Goal: Task Accomplishment & Management: Use online tool/utility

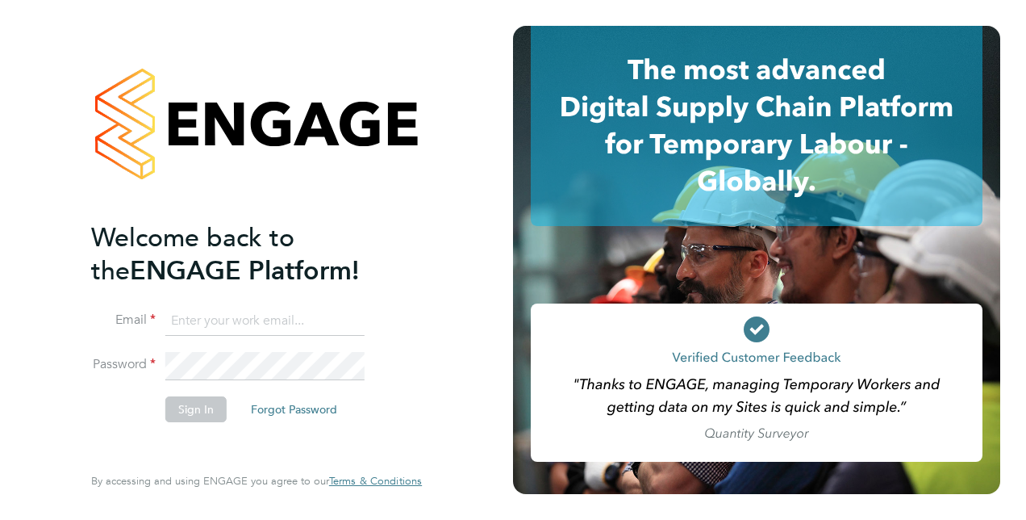
type input "[PERSON_NAME][DOMAIN_NAME][EMAIL_ADDRESS][PERSON_NAME][DOMAIN_NAME]"
click at [200, 416] on button "Sign In" at bounding box center [195, 409] width 61 height 26
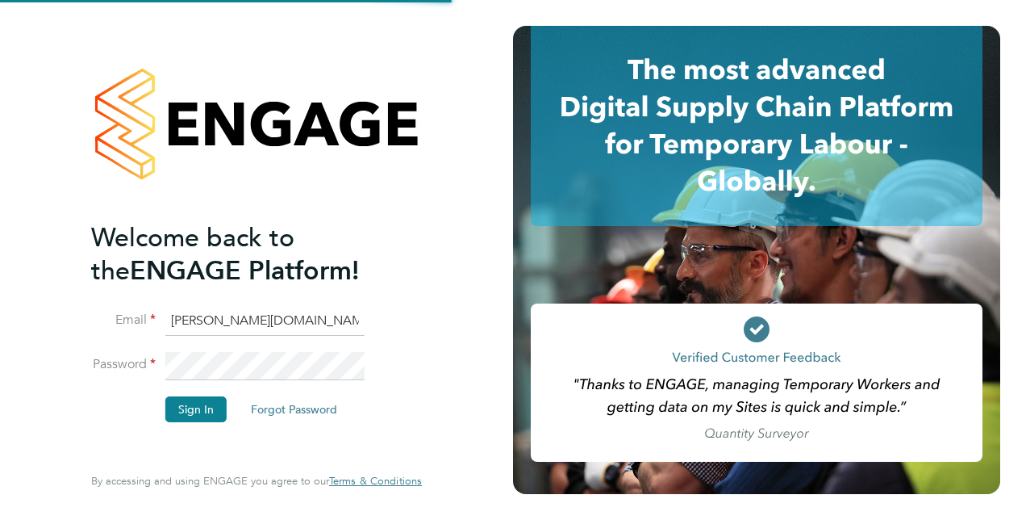
click at [185, 407] on button "Sign In" at bounding box center [195, 409] width 61 height 26
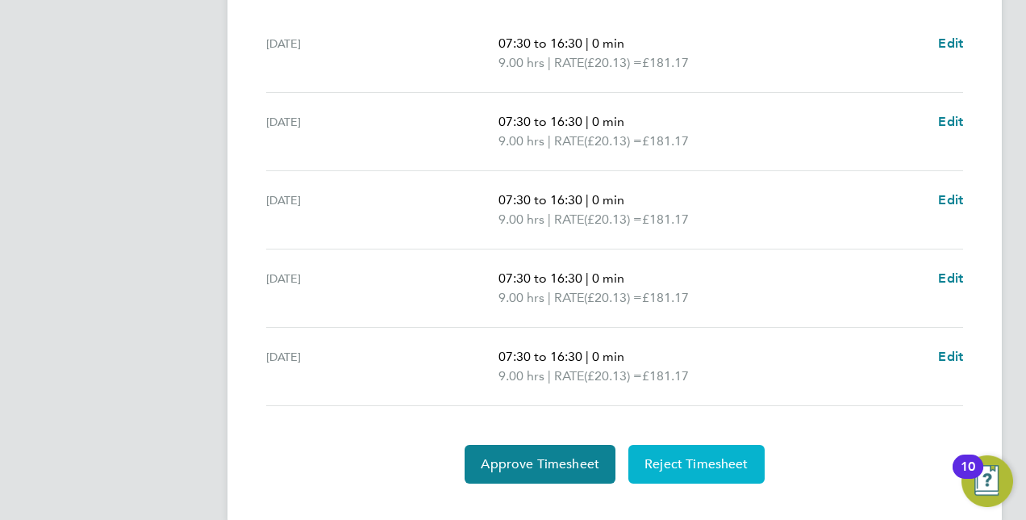
scroll to position [539, 0]
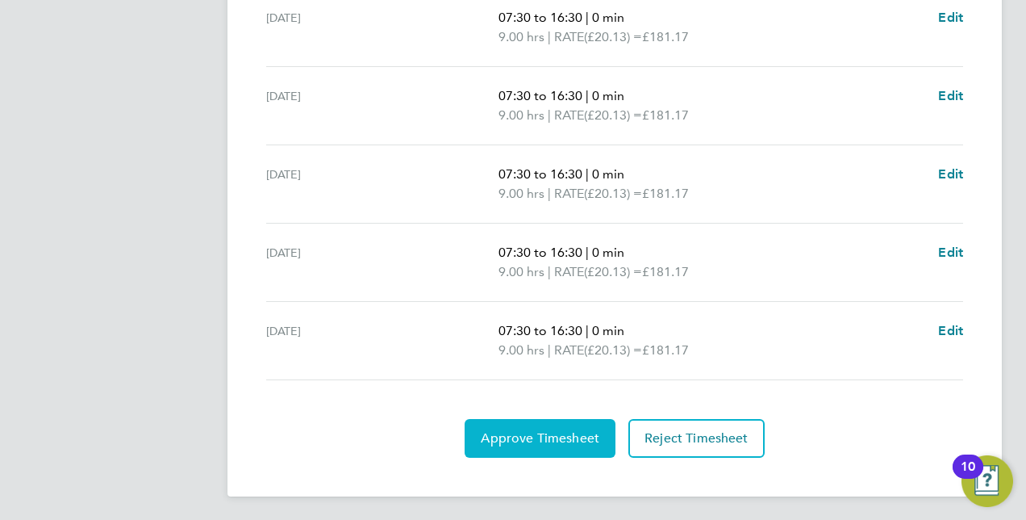
click at [549, 440] on span "Approve Timesheet" at bounding box center [540, 438] width 119 height 16
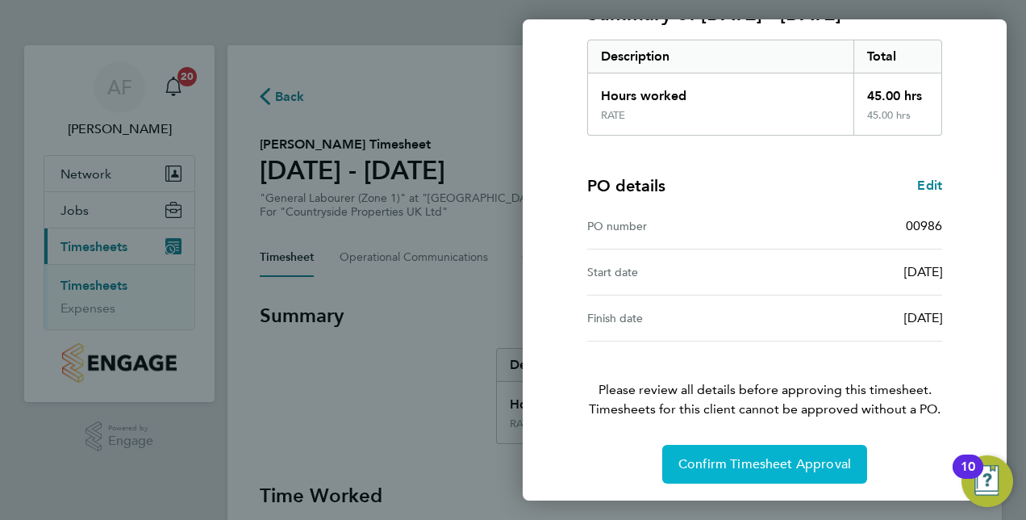
scroll to position [252, 0]
click at [760, 456] on span "Confirm Timesheet Approval" at bounding box center [765, 463] width 173 height 16
